Goal: Obtain resource: Download file/media

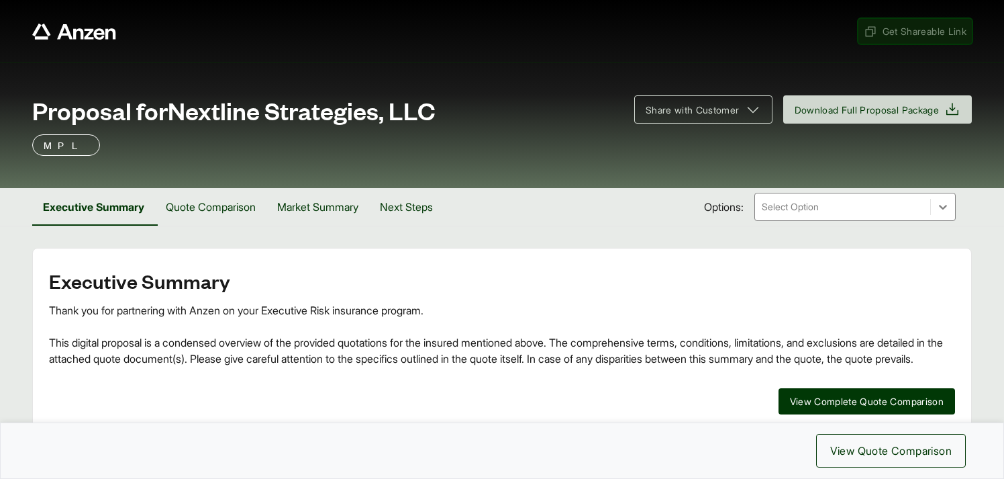
click at [913, 30] on span "Get Shareable Link" at bounding box center [915, 31] width 103 height 14
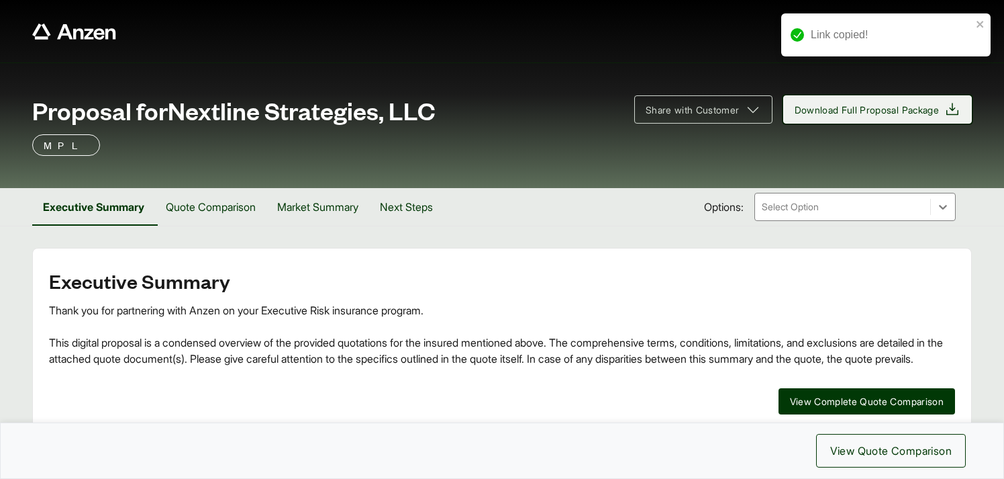
click at [882, 111] on span "Download Full Proposal Package" at bounding box center [867, 110] width 145 height 14
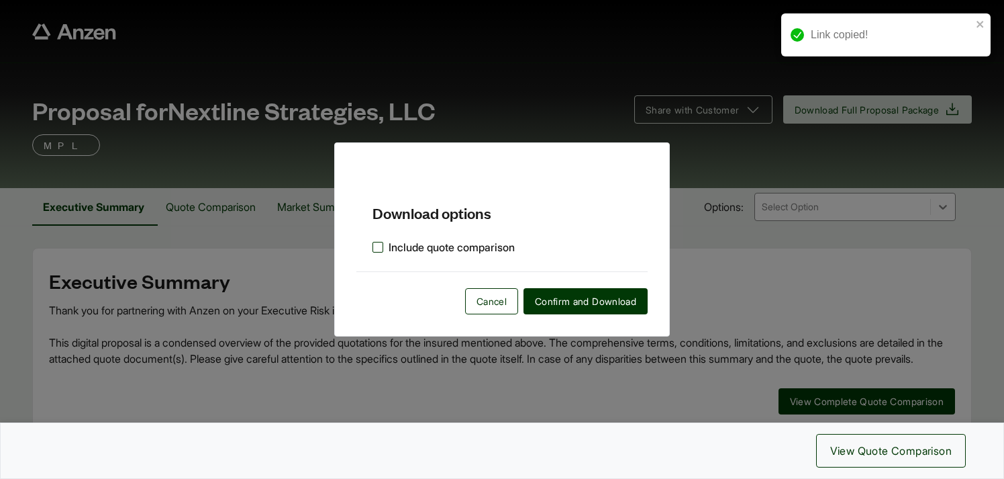
click at [380, 245] on label "Include quote comparison" at bounding box center [444, 247] width 142 height 16
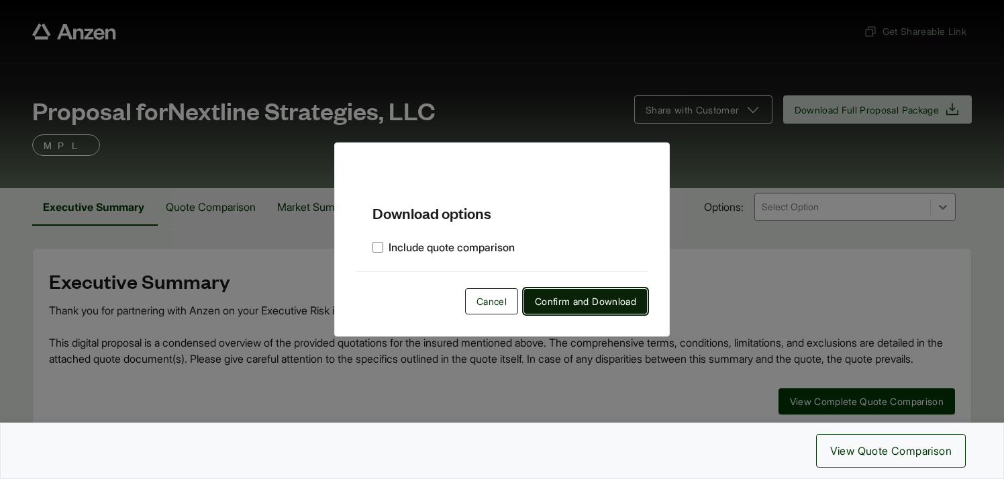
click at [583, 306] on span "Confirm and Download" at bounding box center [585, 301] width 101 height 14
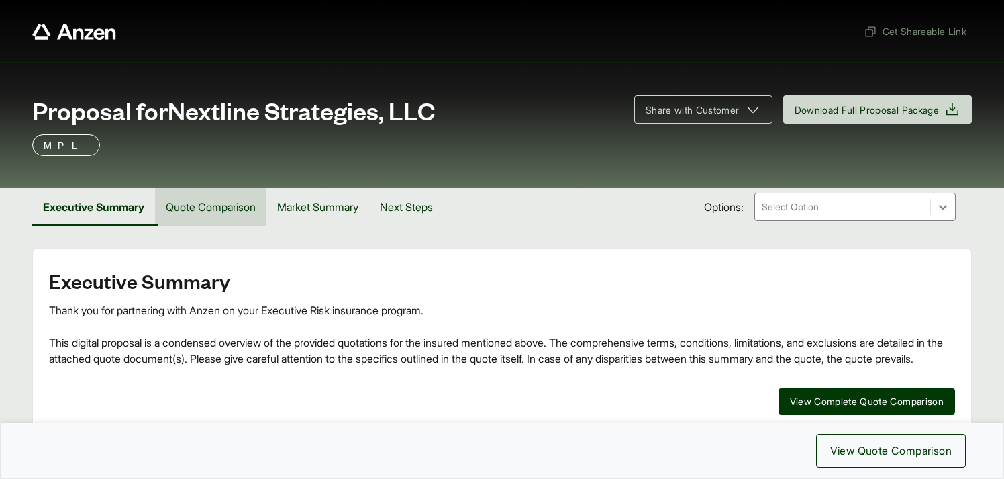
click at [197, 212] on button "Quote Comparison" at bounding box center [210, 207] width 111 height 38
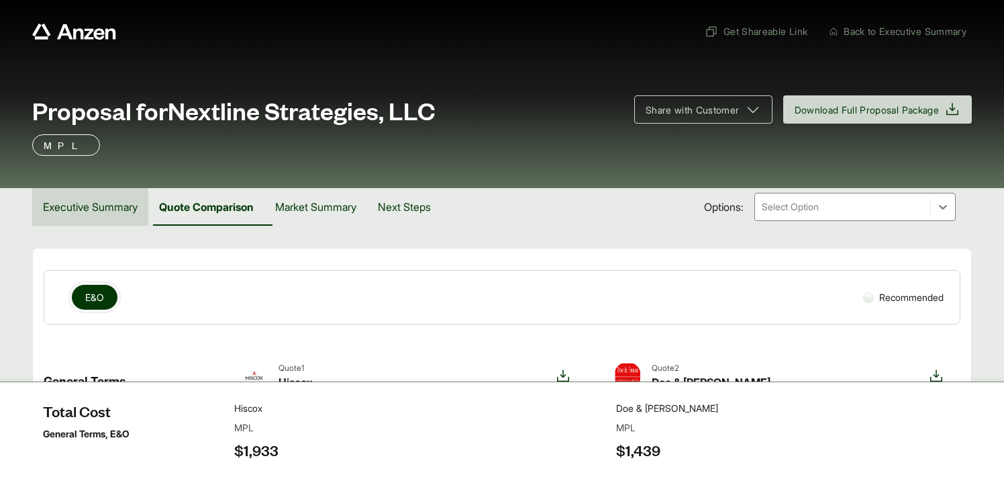
click at [87, 212] on button "Executive Summary" at bounding box center [90, 207] width 116 height 38
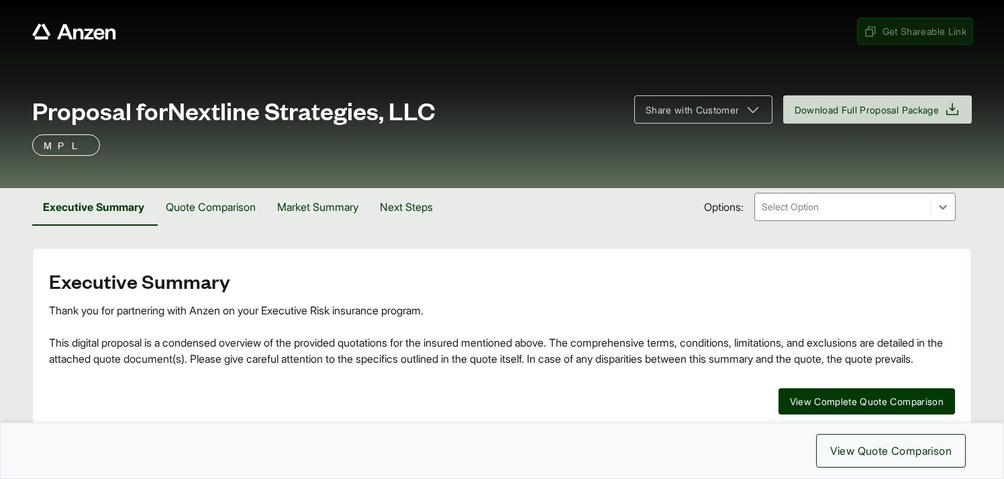
click at [899, 35] on span "Get Shareable Link" at bounding box center [915, 31] width 103 height 14
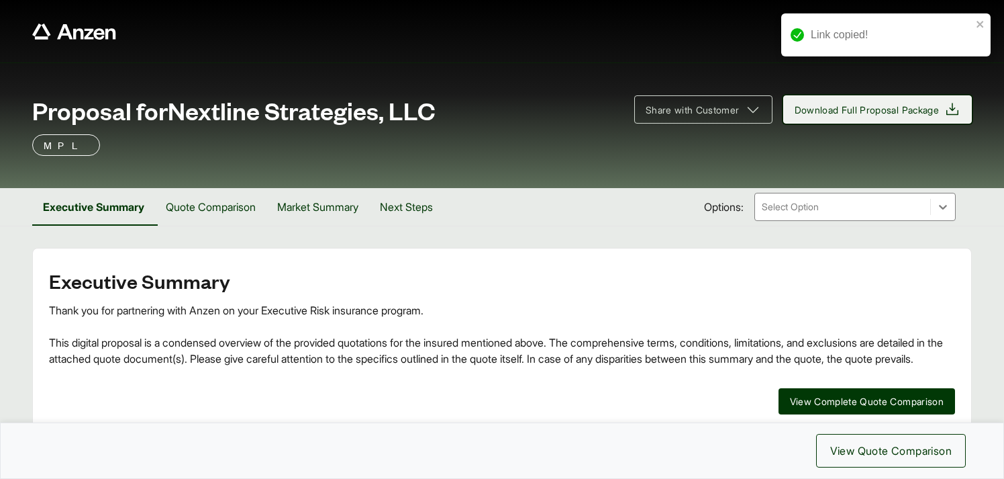
click at [855, 120] on button "Download Full Proposal Package" at bounding box center [878, 109] width 189 height 28
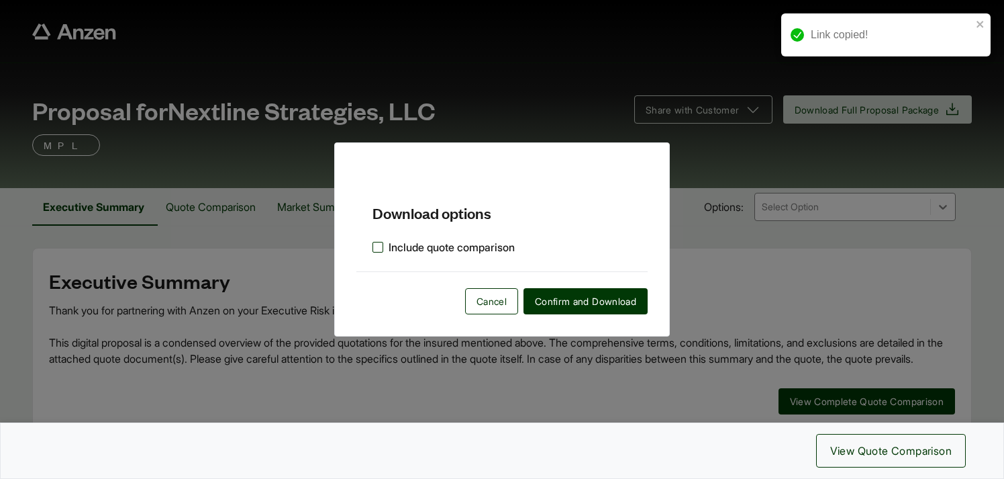
click at [377, 248] on label "Include quote comparison" at bounding box center [444, 247] width 142 height 16
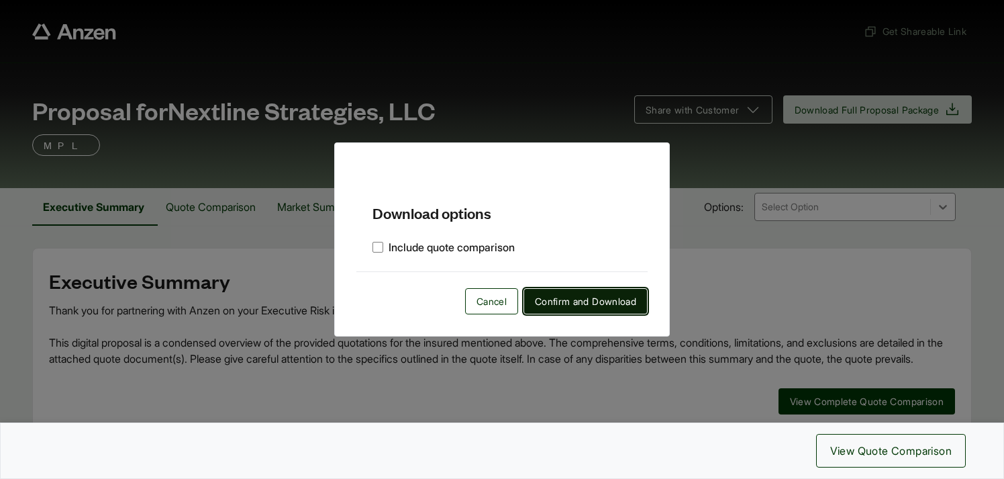
click at [551, 301] on span "Confirm and Download" at bounding box center [585, 301] width 101 height 14
